Goal: Entertainment & Leisure: Consume media (video, audio)

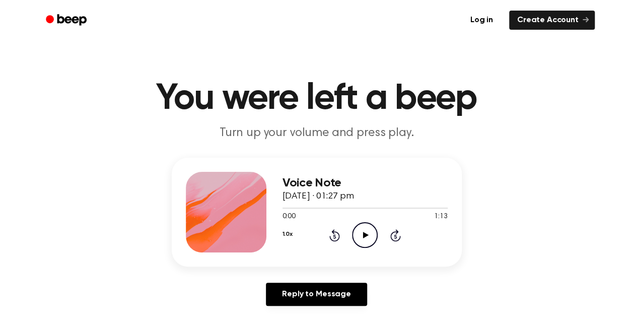
click at [363, 238] on icon at bounding box center [366, 235] width 6 height 7
click at [370, 240] on icon "Play Audio" at bounding box center [365, 235] width 26 height 26
click at [340, 232] on div "1.0x Rewind 5 seconds Play Audio Skip 5 seconds" at bounding box center [365, 235] width 165 height 26
click at [339, 233] on icon at bounding box center [335, 235] width 11 height 12
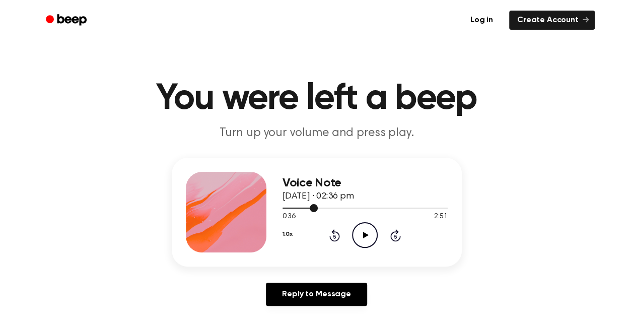
drag, startPoint x: 315, startPoint y: 208, endPoint x: 348, endPoint y: 206, distance: 32.9
click at [348, 206] on div at bounding box center [365, 208] width 165 height 8
